Goal: Transaction & Acquisition: Purchase product/service

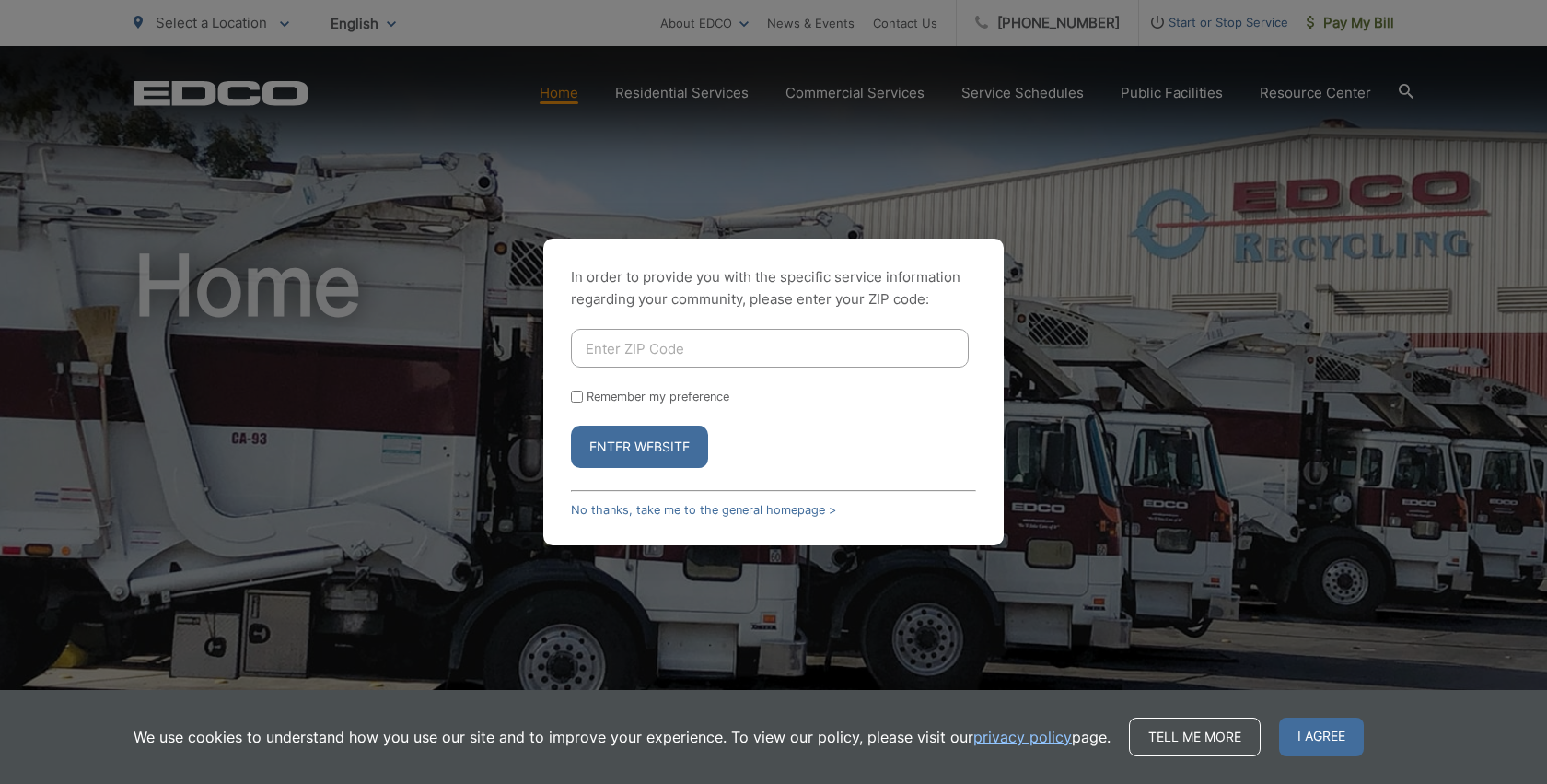
click at [705, 339] on input "Enter ZIP Code" at bounding box center [770, 349] width 397 height 39
type input "92040"
click at [652, 447] on button "Enter Website" at bounding box center [639, 446] width 137 height 42
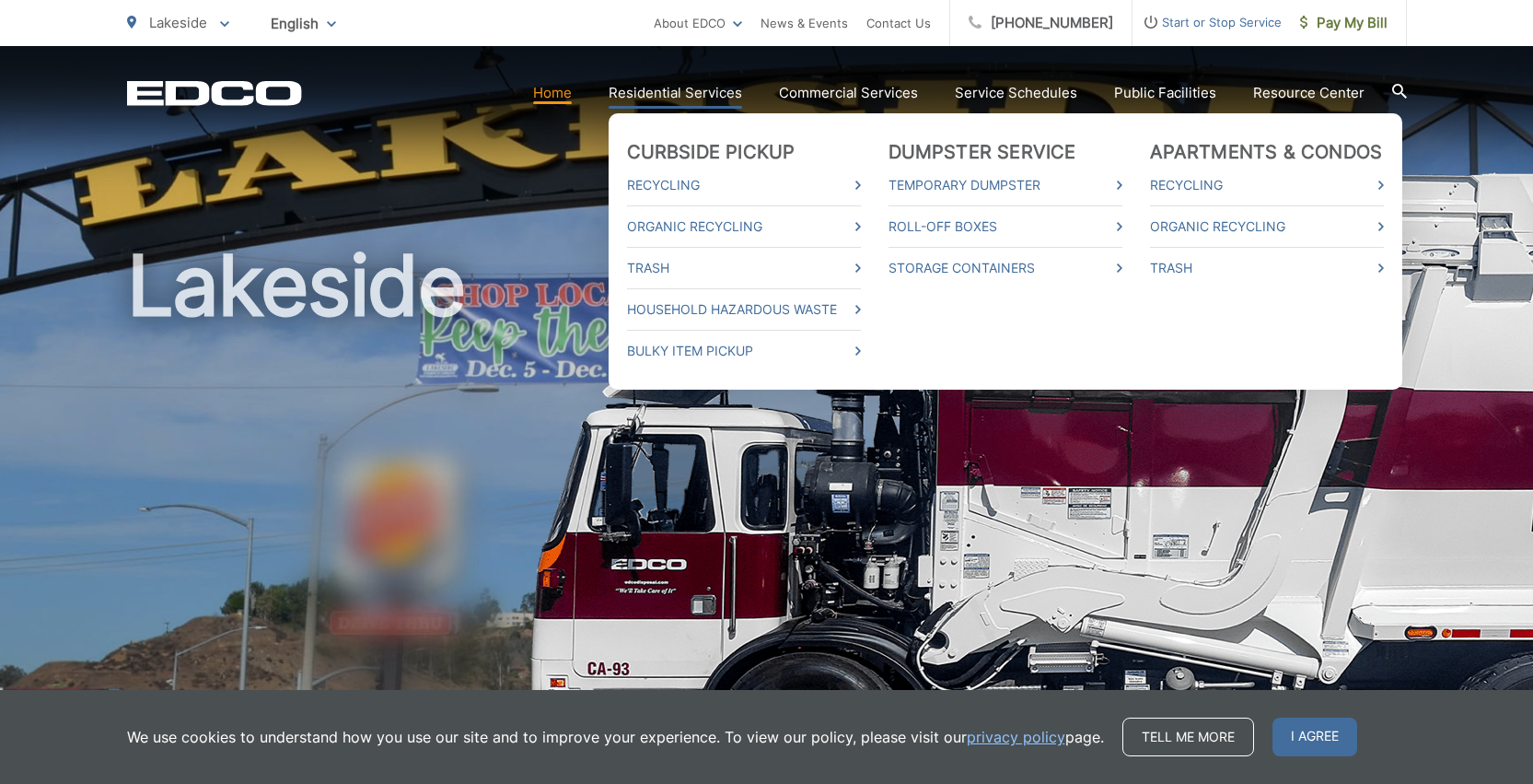
click at [654, 87] on link "Residential Services" at bounding box center [675, 93] width 133 height 22
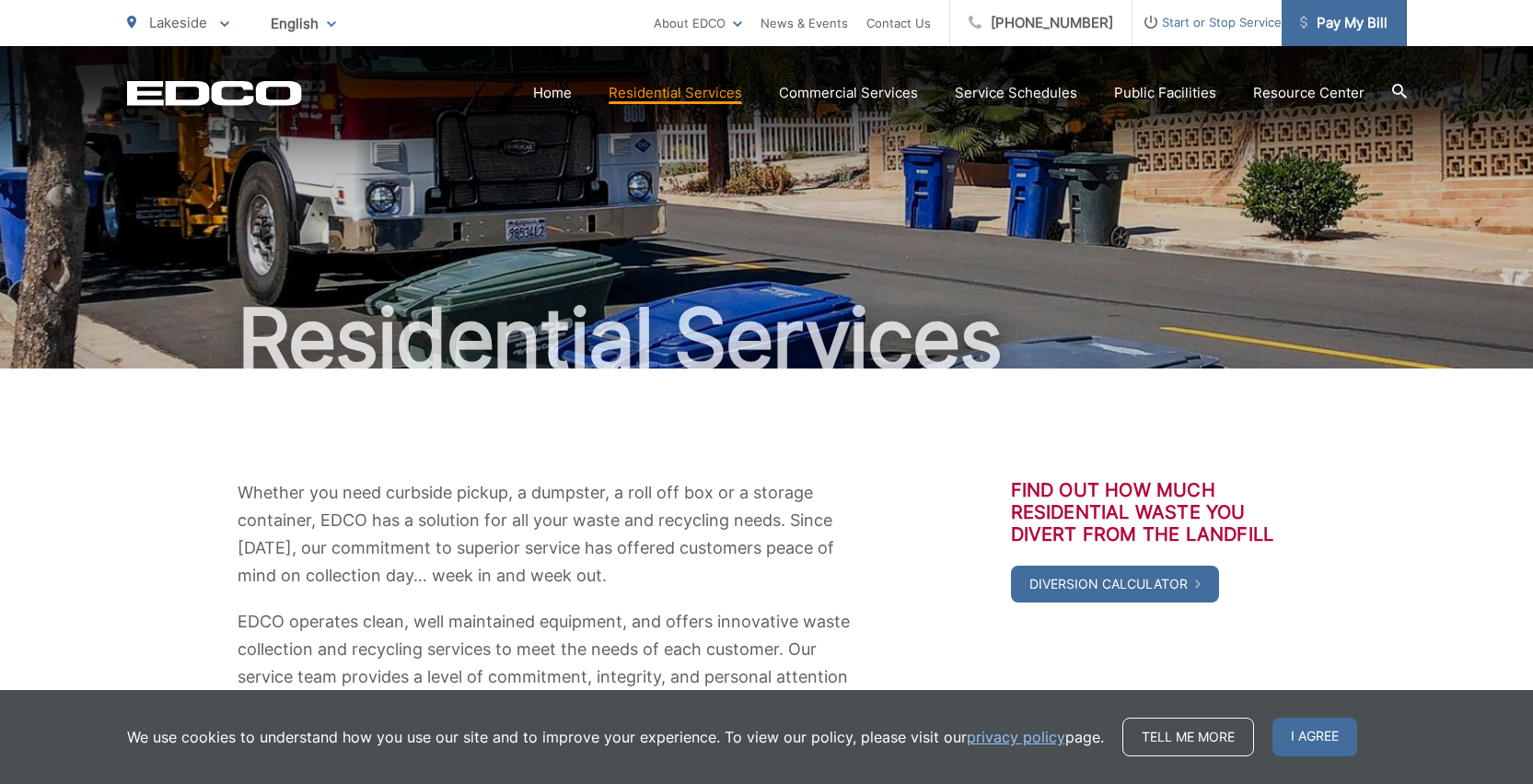
click at [1315, 21] on span "Pay My Bill" at bounding box center [1344, 22] width 88 height 22
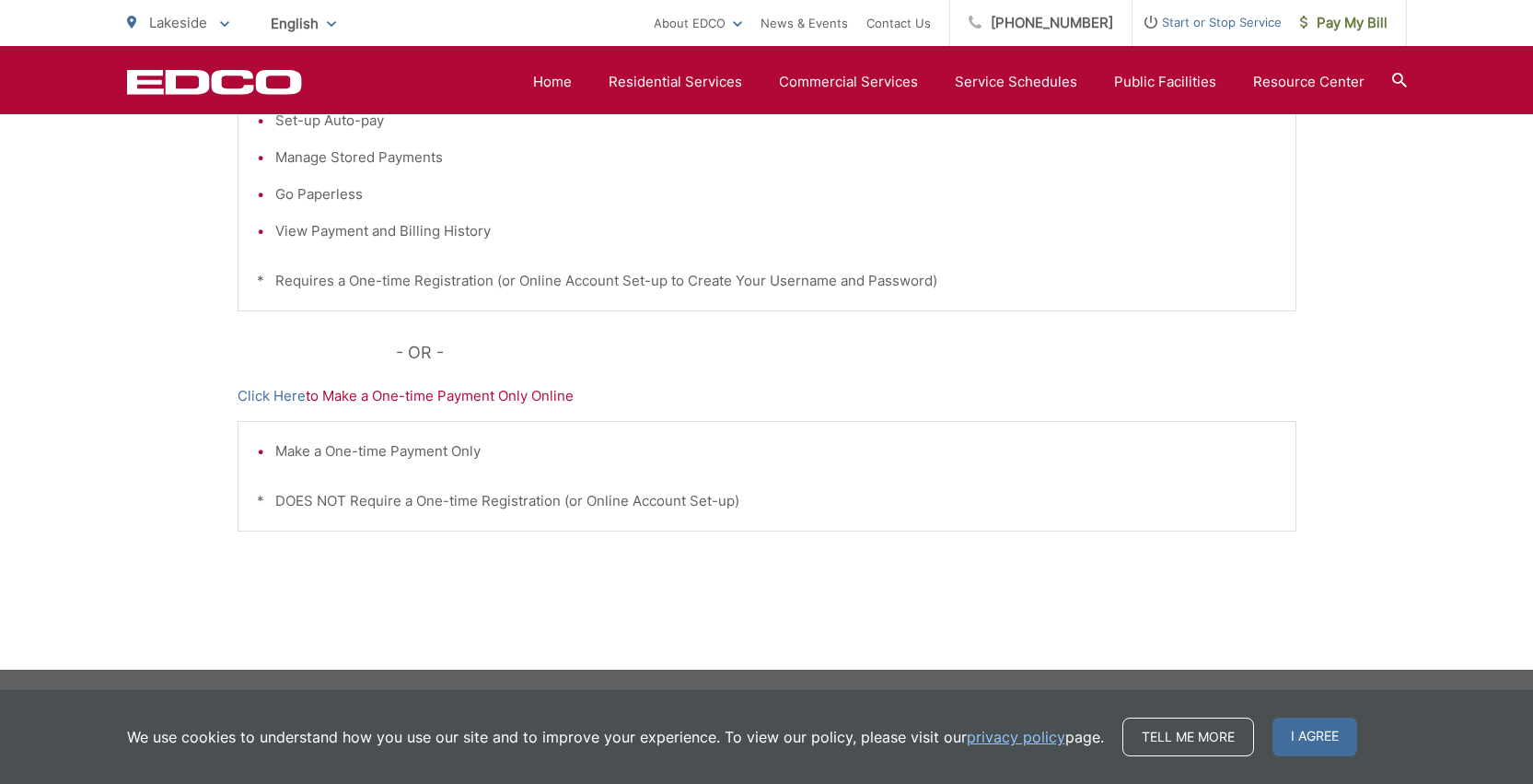
scroll to position [342, 0]
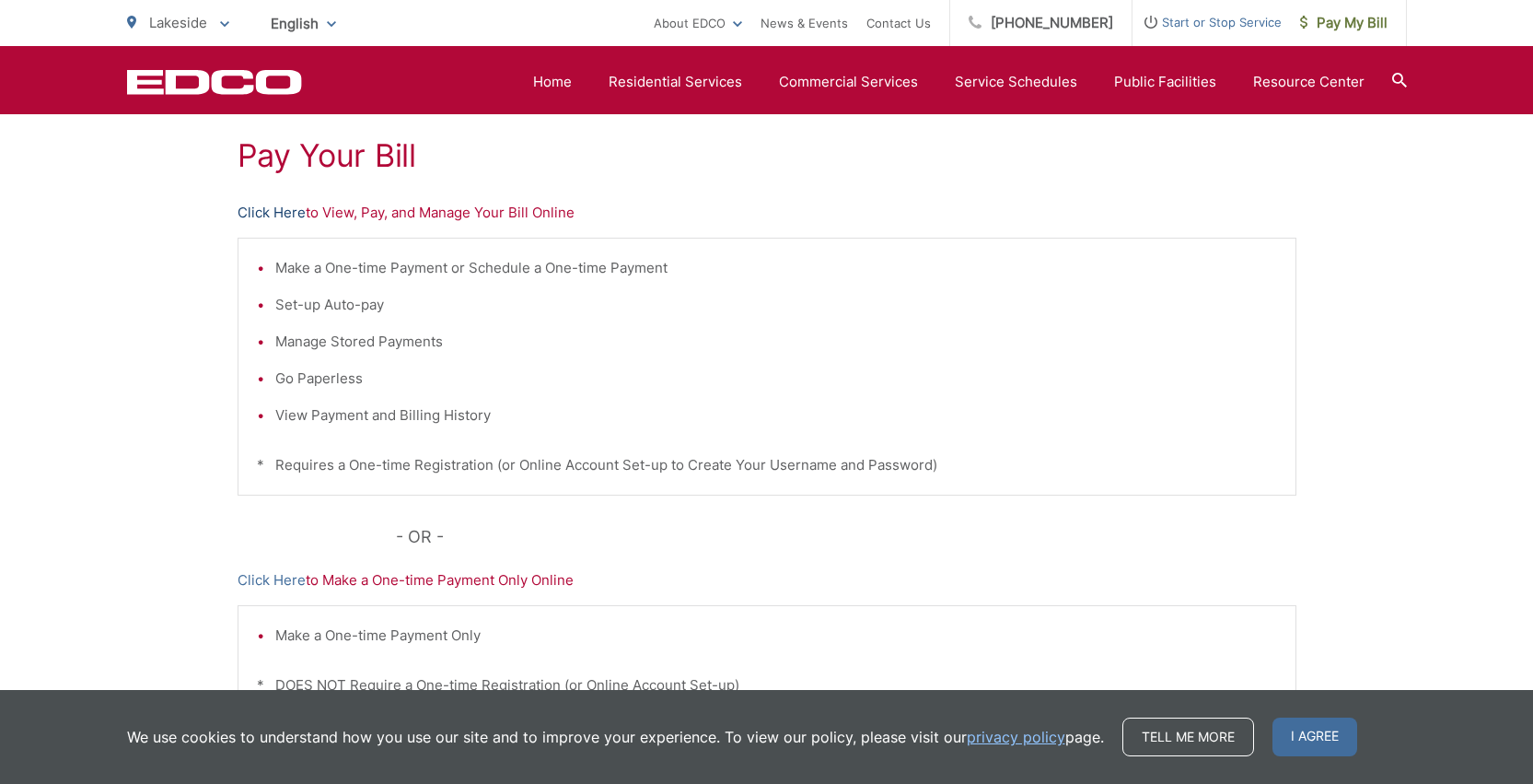
click at [262, 213] on link "Click Here" at bounding box center [272, 212] width 68 height 22
